Goal: Answer question/provide support

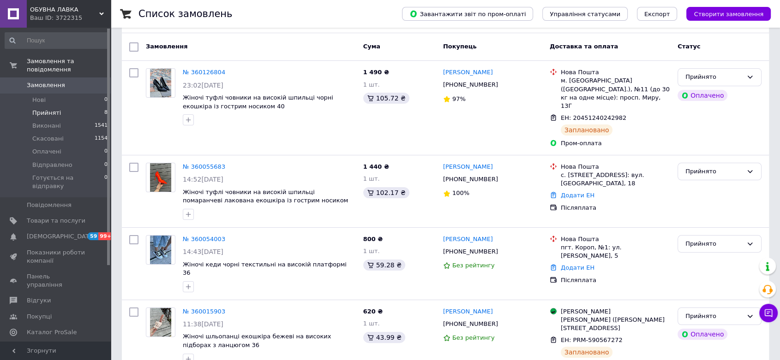
scroll to position [102, 0]
click at [45, 109] on span "Прийняті" at bounding box center [46, 113] width 29 height 8
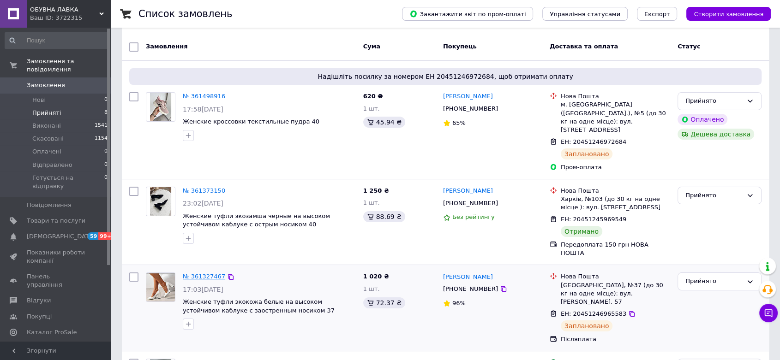
click at [198, 273] on link "№ 361327467" at bounding box center [204, 276] width 42 height 7
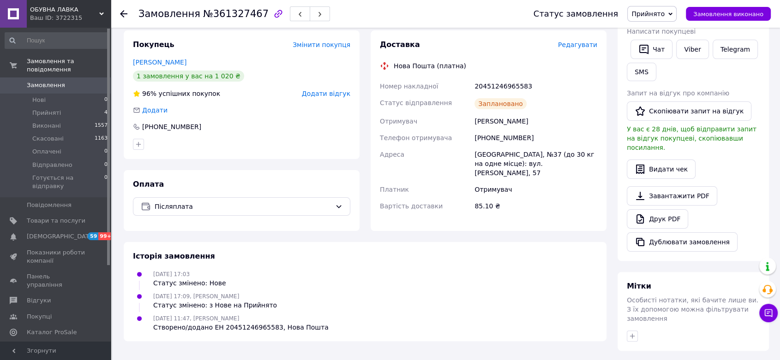
scroll to position [96, 0]
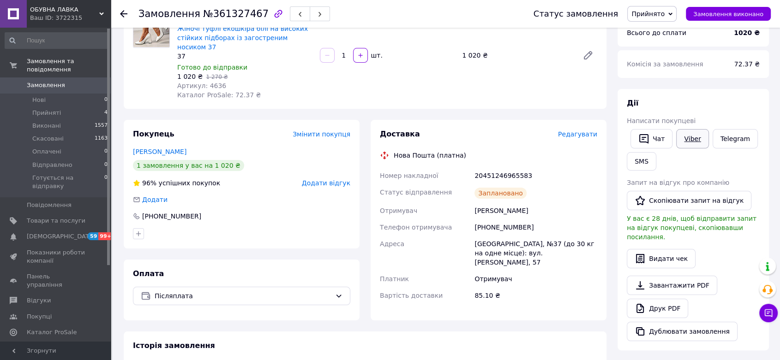
click at [679, 141] on link "Viber" at bounding box center [692, 138] width 32 height 19
click at [122, 14] on icon at bounding box center [123, 13] width 7 height 7
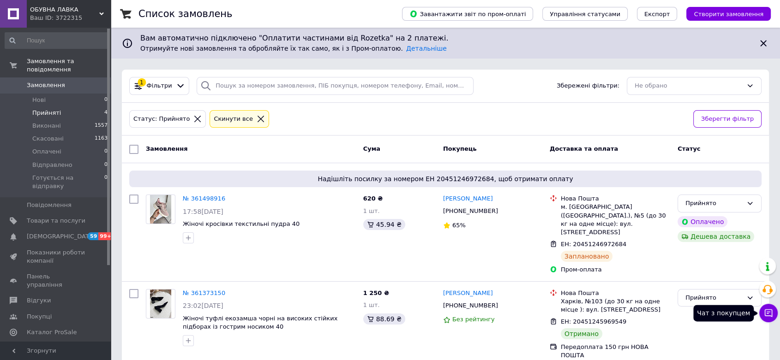
click at [771, 309] on icon at bounding box center [768, 313] width 9 height 9
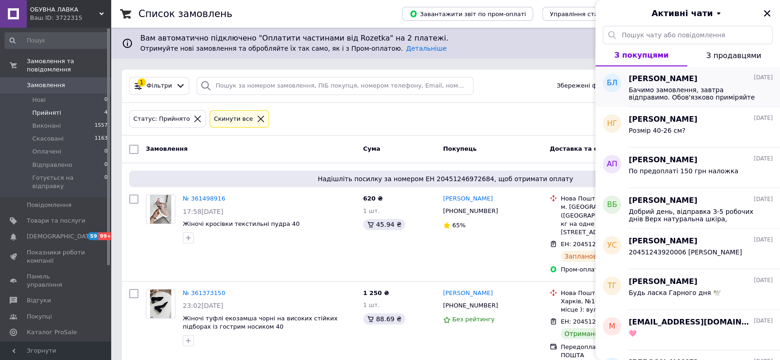
click at [682, 83] on span "[PERSON_NAME]" at bounding box center [663, 79] width 69 height 11
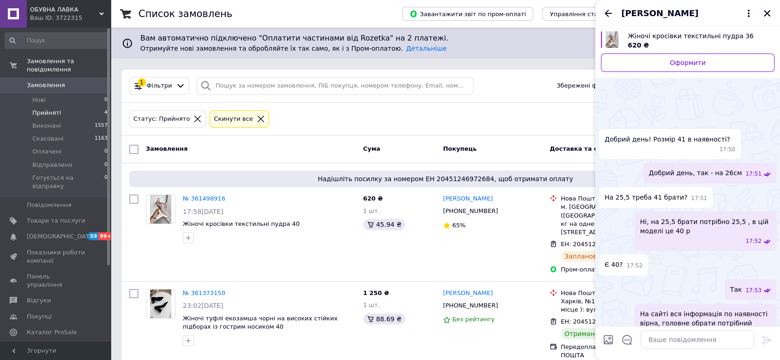
scroll to position [201, 0]
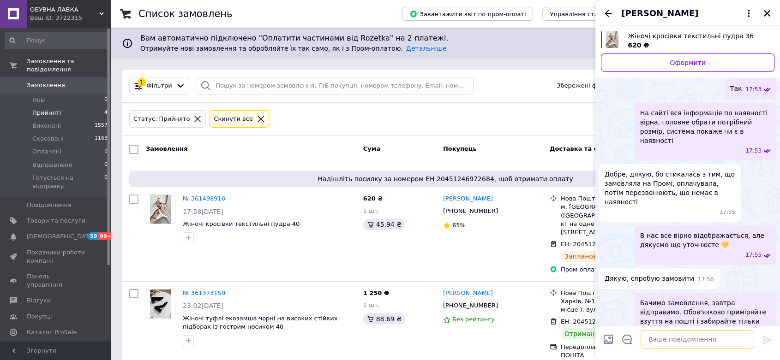
click at [671, 342] on textarea at bounding box center [698, 340] width 114 height 18
paste textarea "20451246972684"
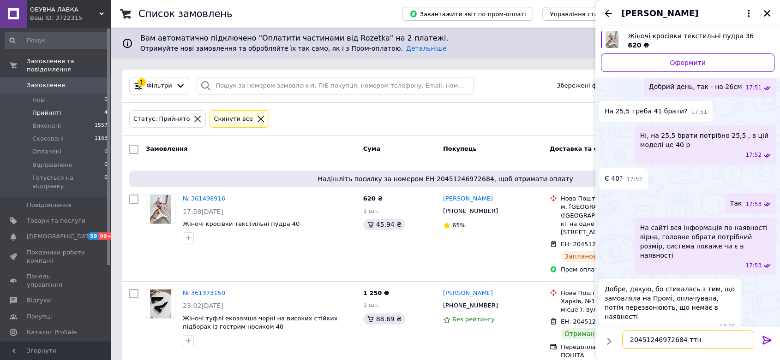
scroll to position [177, 0]
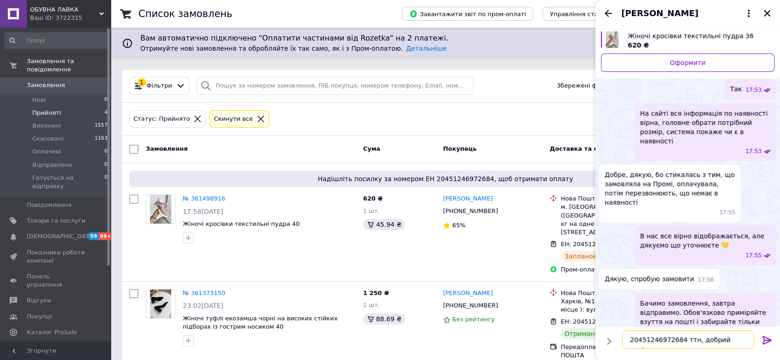
type textarea "20451246972684 ттн, добрий вечір"
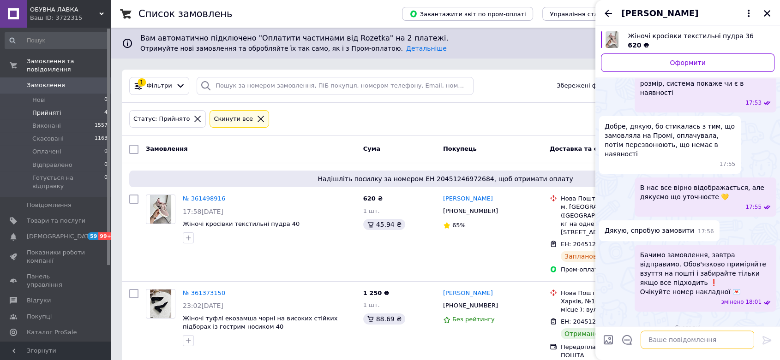
paste textarea "[URL][DOMAIN_NAME]"
type textarea "[URL][DOMAIN_NAME]"
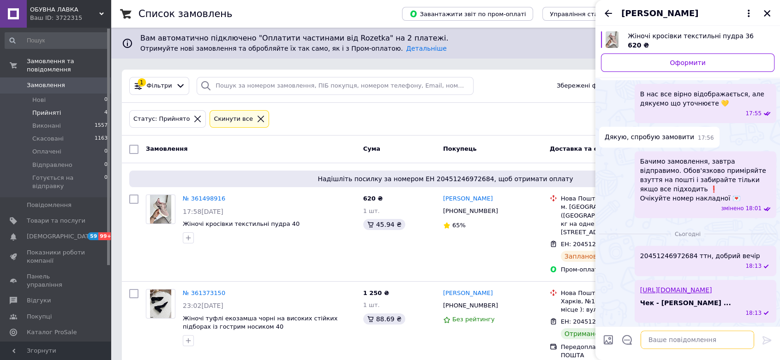
scroll to position [282, 0]
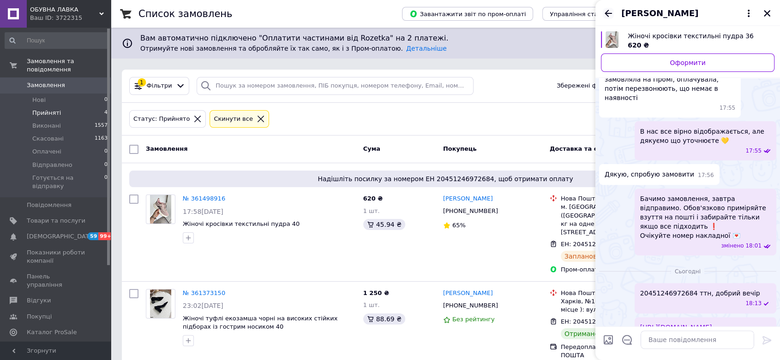
click at [605, 14] on icon "Назад" at bounding box center [608, 13] width 7 height 7
